Goal: Task Accomplishment & Management: Manage account settings

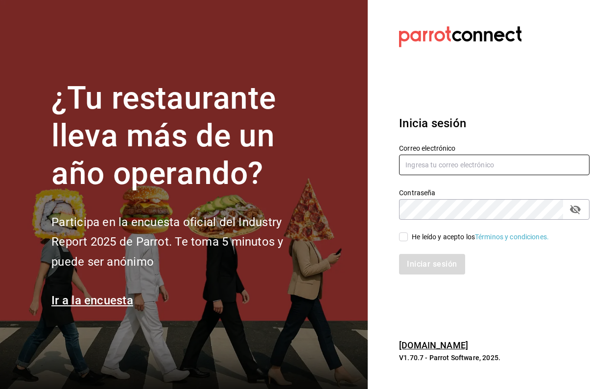
type input "[EMAIL_ADDRESS][DOMAIN_NAME]"
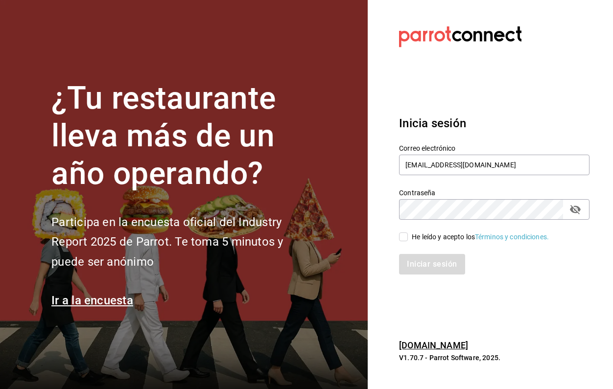
click at [404, 237] on input "He leído y acepto los Términos y condiciones." at bounding box center [403, 237] width 9 height 9
checkbox input "true"
click at [407, 263] on button "Iniciar sesión" at bounding box center [432, 264] width 67 height 21
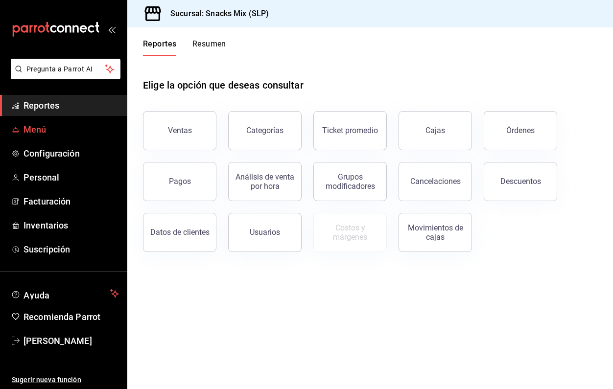
click at [45, 132] on span "Menú" at bounding box center [72, 129] width 96 height 13
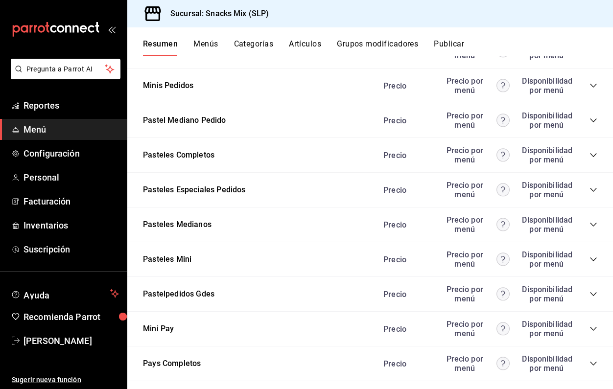
scroll to position [1259, 0]
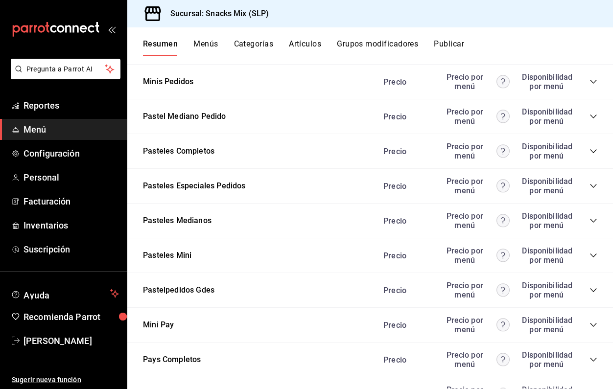
click at [592, 256] on icon "collapse-category-row" at bounding box center [594, 256] width 8 height 8
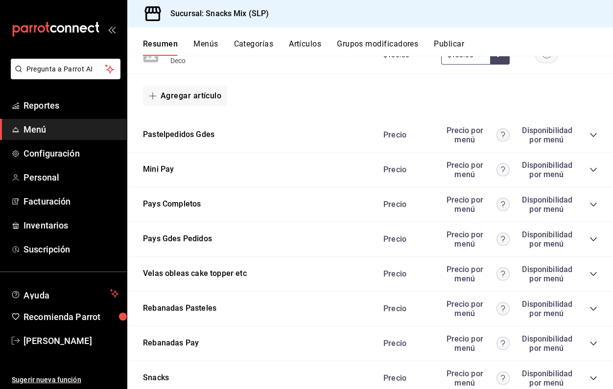
scroll to position [2056, 0]
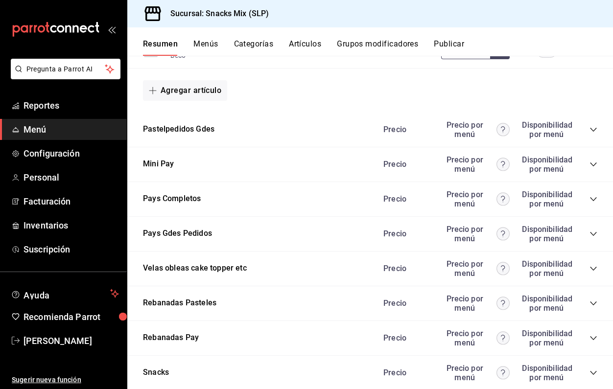
click at [596, 267] on icon "collapse-category-row" at bounding box center [593, 269] width 6 height 4
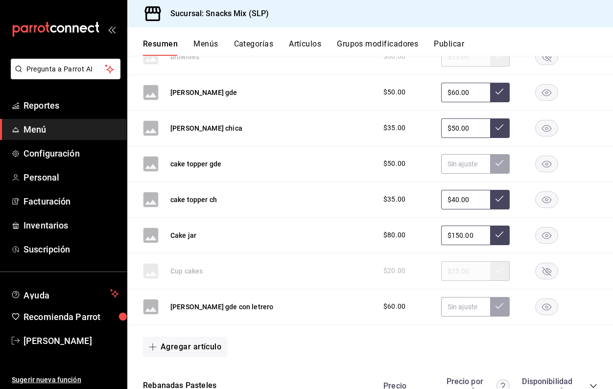
scroll to position [2305, 0]
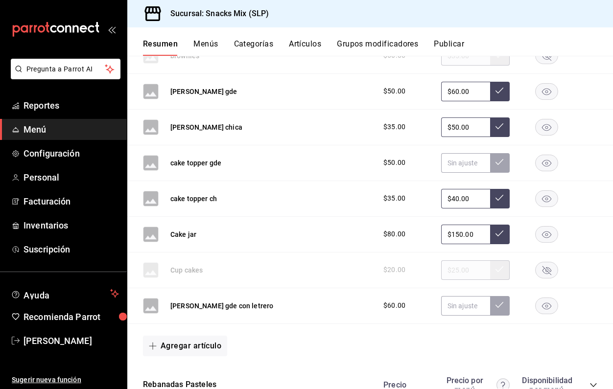
click at [460, 234] on input "$150.00" at bounding box center [465, 235] width 49 height 20
type input "$130.00"
click at [498, 228] on button at bounding box center [500, 235] width 20 height 20
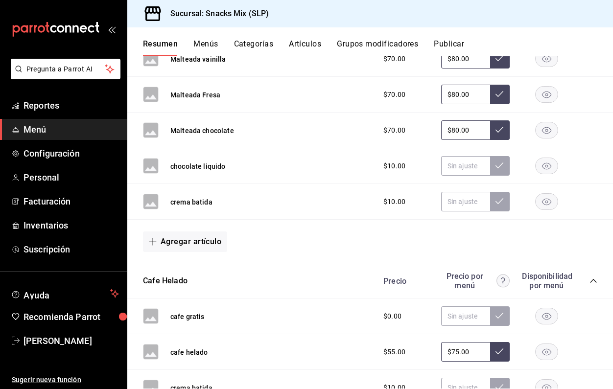
scroll to position [433, 0]
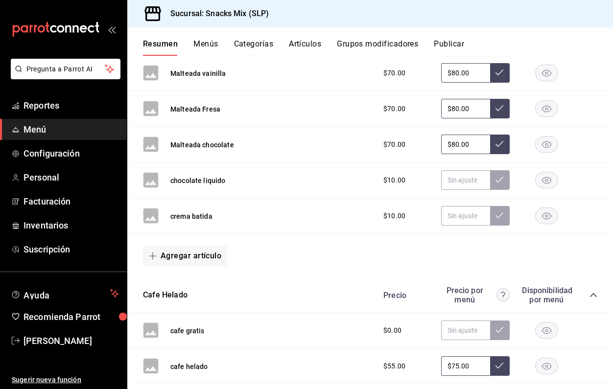
click at [448, 41] on button "Publicar" at bounding box center [449, 47] width 30 height 17
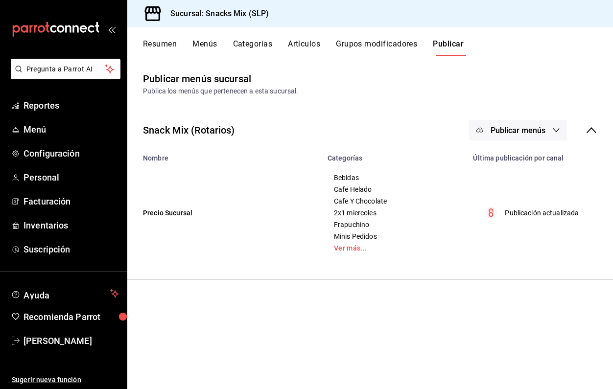
click at [555, 132] on icon "button" at bounding box center [556, 130] width 8 height 8
click at [540, 158] on span "Punto de venta" at bounding box center [532, 162] width 47 height 10
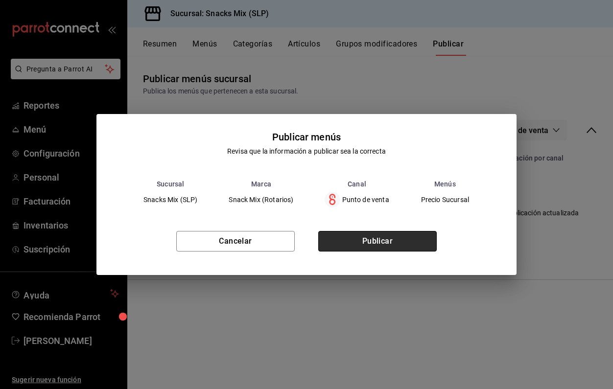
click at [396, 244] on button "Publicar" at bounding box center [377, 241] width 119 height 21
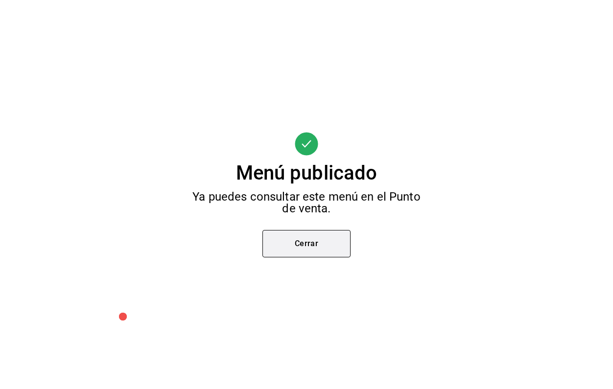
click at [336, 243] on button "Cerrar" at bounding box center [307, 243] width 88 height 27
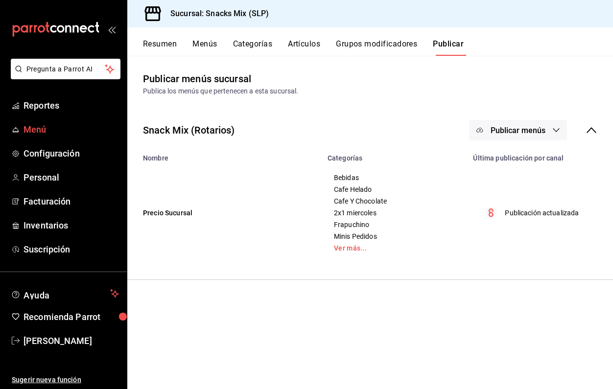
click at [38, 126] on span "Menú" at bounding box center [72, 129] width 96 height 13
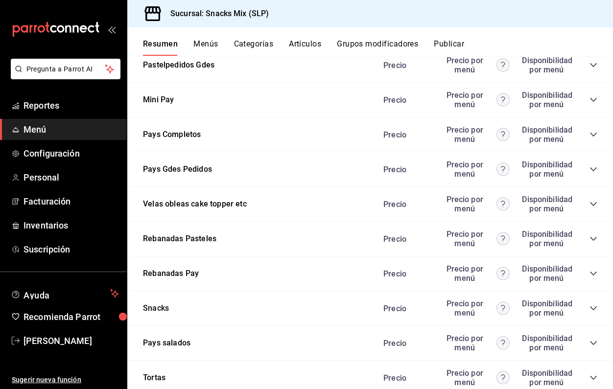
scroll to position [1487, 0]
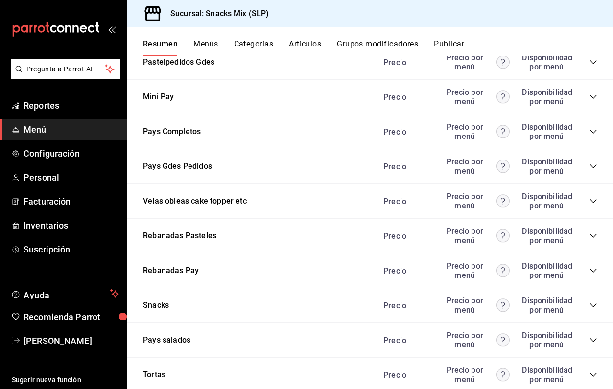
click at [596, 235] on icon "collapse-category-row" at bounding box center [593, 236] width 6 height 4
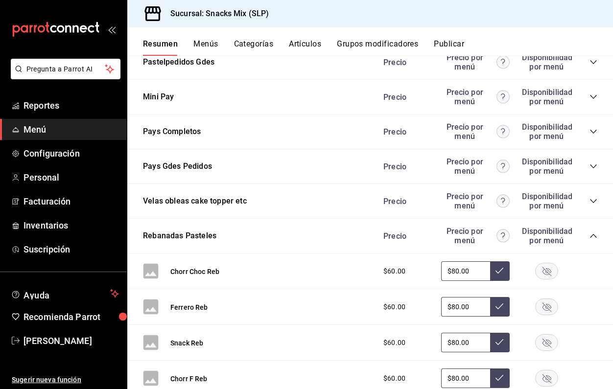
scroll to position [1695, 0]
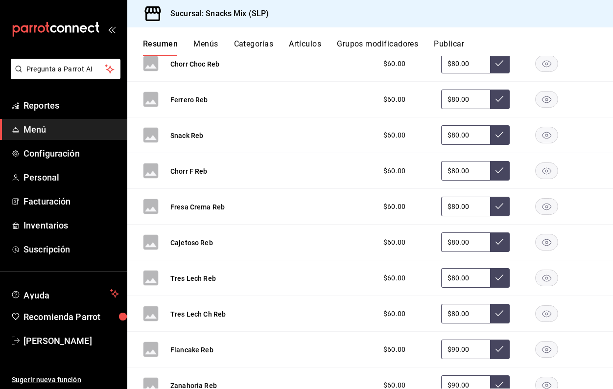
click at [456, 352] on input "$90.00" at bounding box center [465, 350] width 49 height 20
type input "$80.00"
click at [497, 346] on icon at bounding box center [500, 349] width 8 height 8
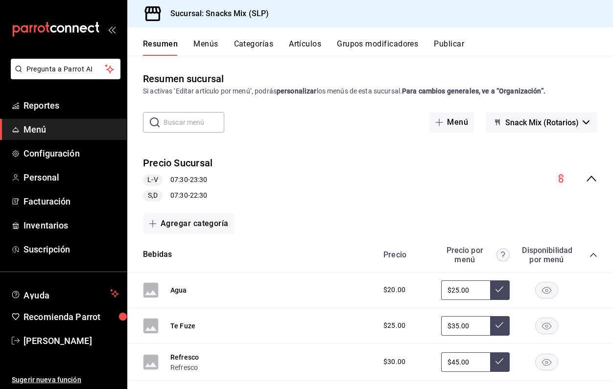
scroll to position [0, 0]
click at [460, 42] on button "Publicar" at bounding box center [449, 47] width 30 height 17
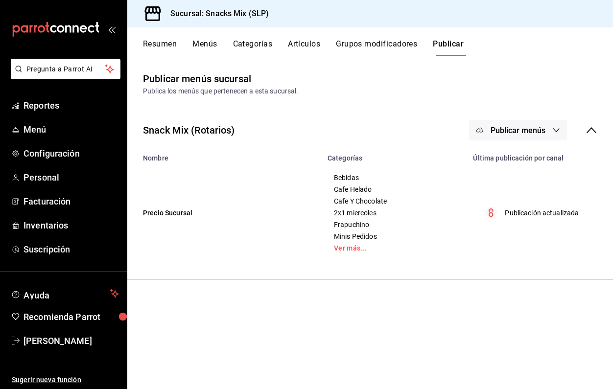
click at [560, 130] on icon "button" at bounding box center [556, 130] width 8 height 8
click at [534, 164] on span "Punto de venta" at bounding box center [532, 162] width 47 height 10
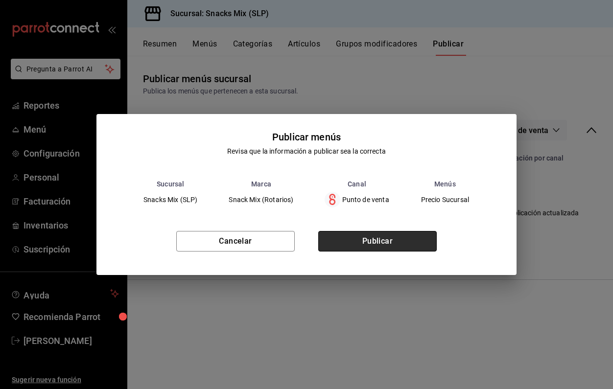
click at [405, 238] on button "Publicar" at bounding box center [377, 241] width 119 height 21
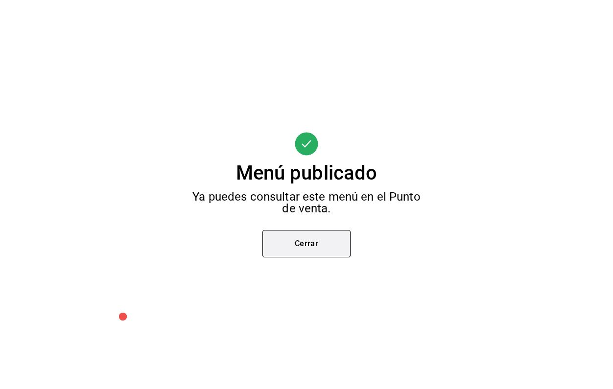
click at [318, 236] on button "Cerrar" at bounding box center [307, 243] width 88 height 27
